Goal: Information Seeking & Learning: Check status

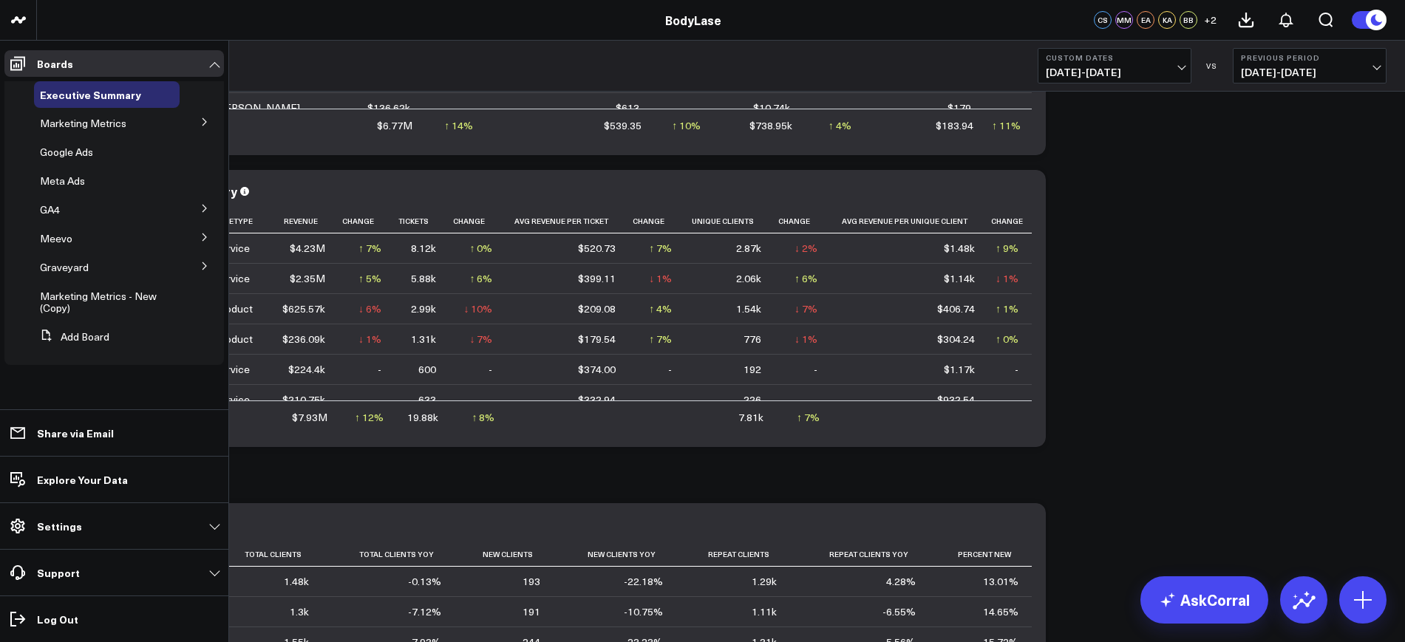
click at [203, 235] on icon at bounding box center [204, 237] width 9 height 9
click at [78, 290] on span "[PERSON_NAME] Metrics" at bounding box center [92, 298] width 86 height 26
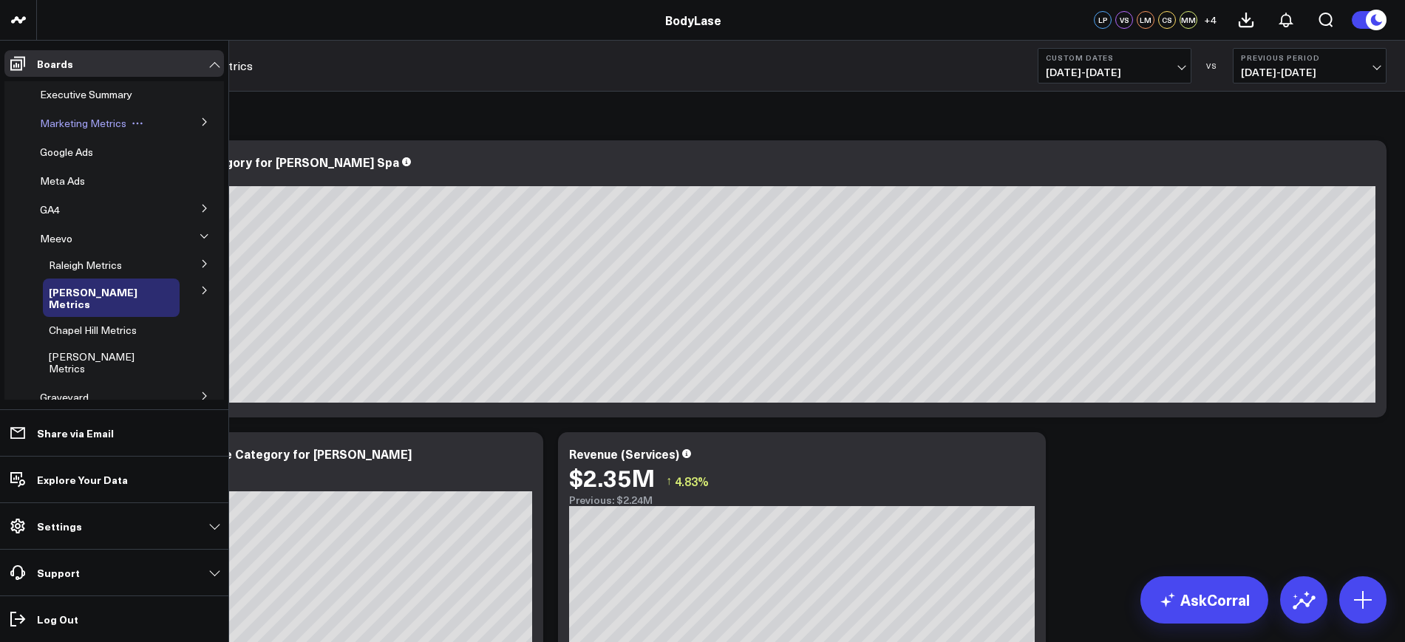
click at [121, 129] on span "Marketing Metrics" at bounding box center [83, 123] width 86 height 14
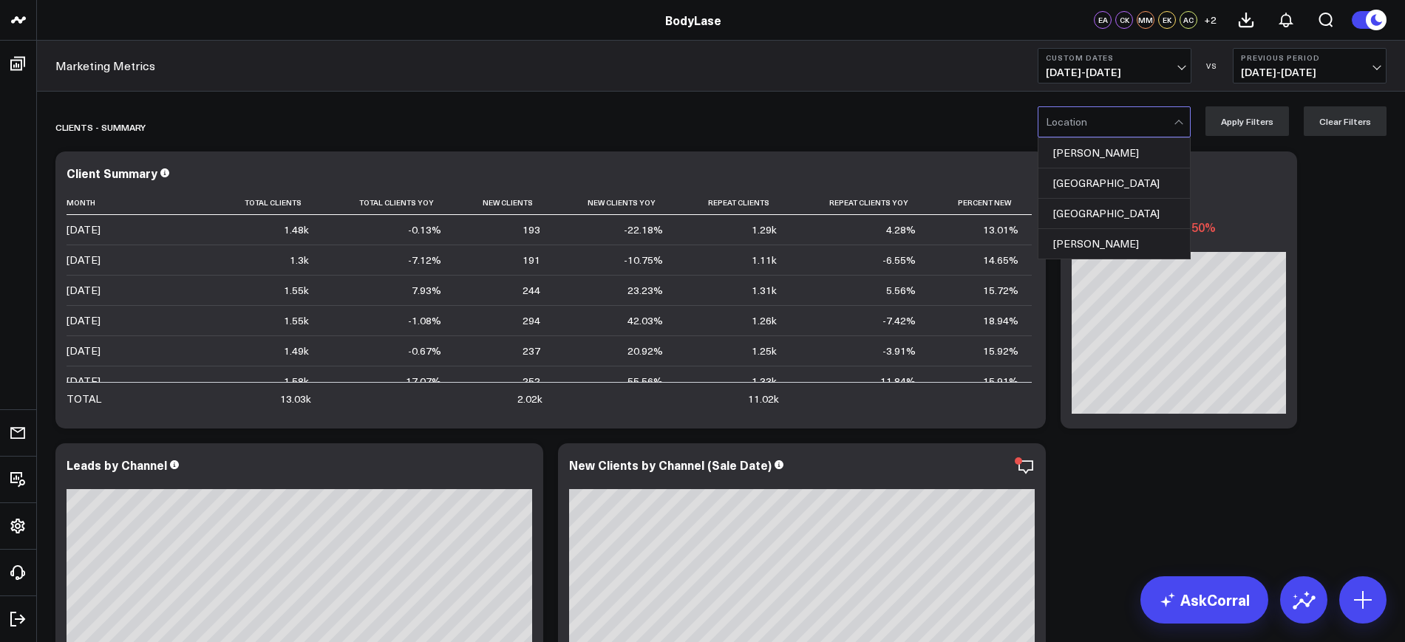
click at [1105, 118] on div at bounding box center [1110, 122] width 128 height 30
click at [1089, 164] on div "[PERSON_NAME]" at bounding box center [1114, 153] width 152 height 30
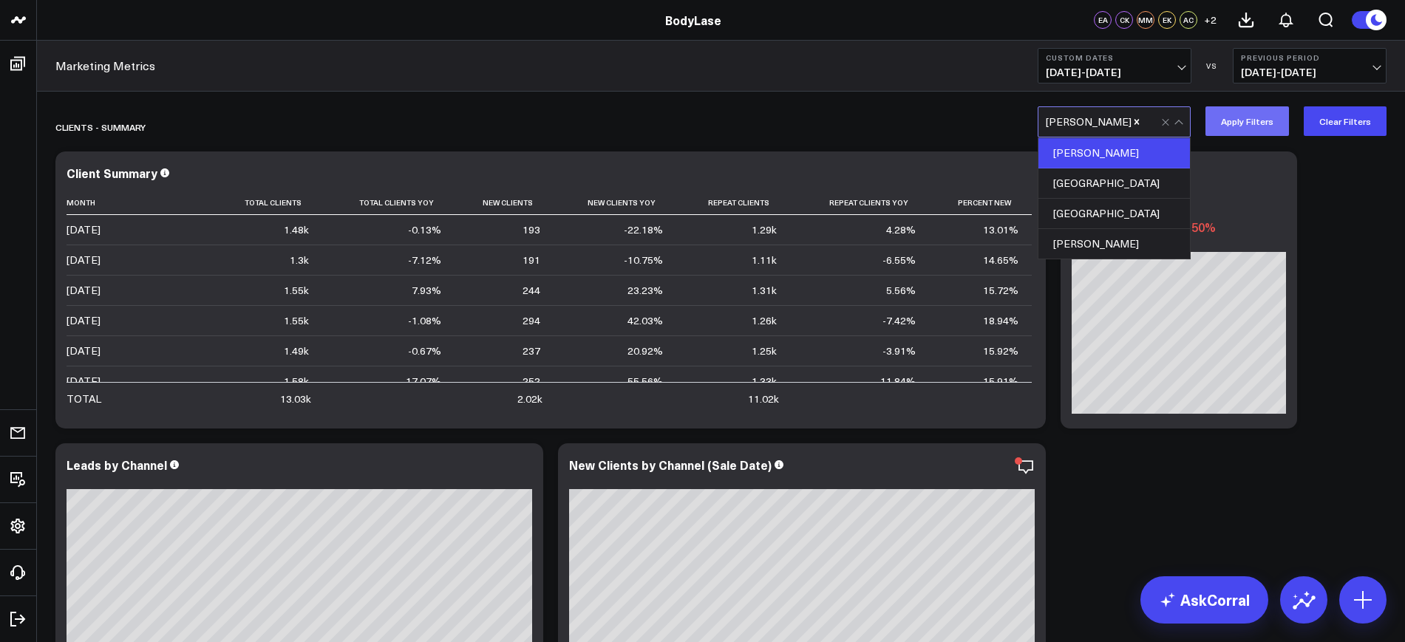
click at [1239, 118] on button "Apply Filters" at bounding box center [1248, 121] width 84 height 30
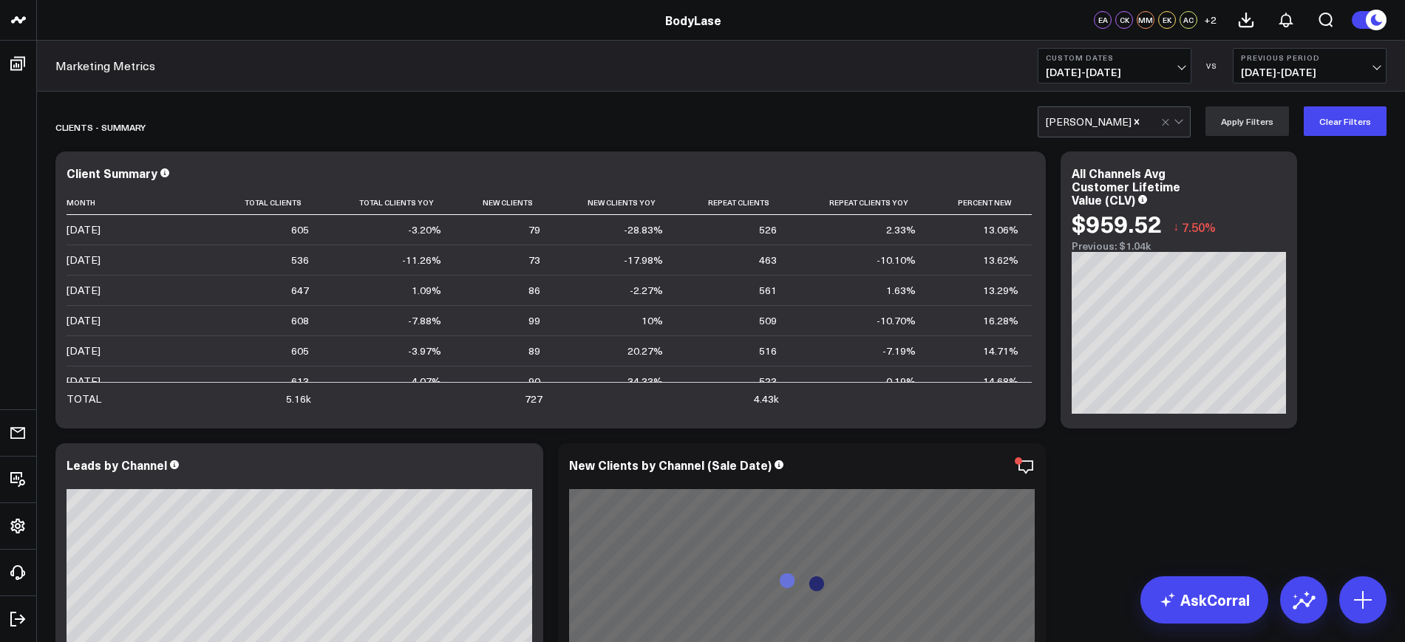
click at [1321, 61] on b "Previous Period" at bounding box center [1309, 57] width 137 height 9
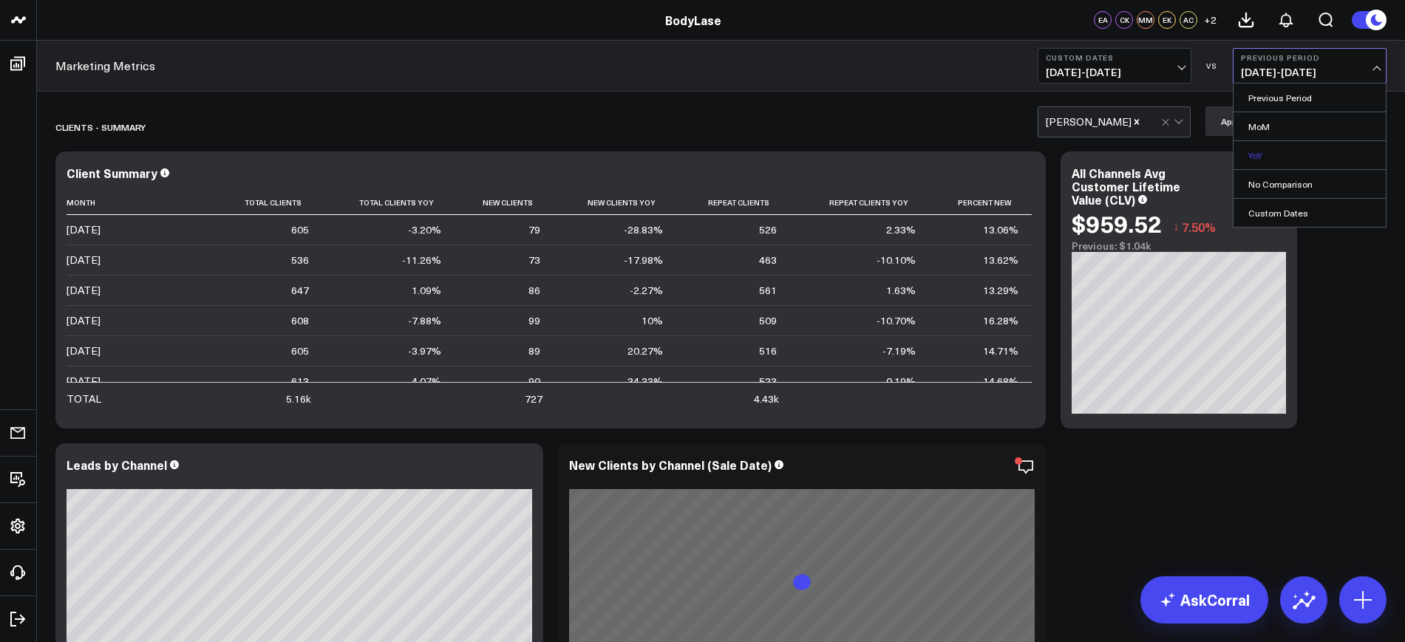
click at [1267, 148] on link "YoY" at bounding box center [1310, 155] width 152 height 28
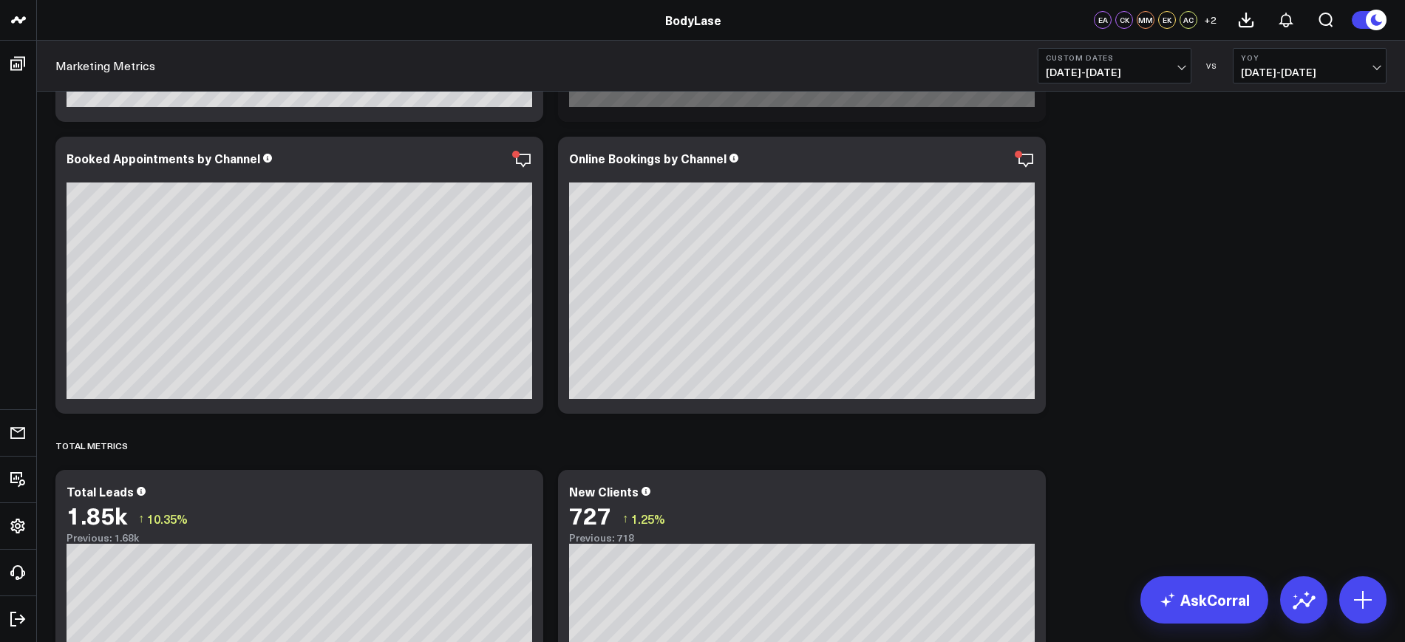
scroll to position [462, 0]
